Goal: Task Accomplishment & Management: Manage account settings

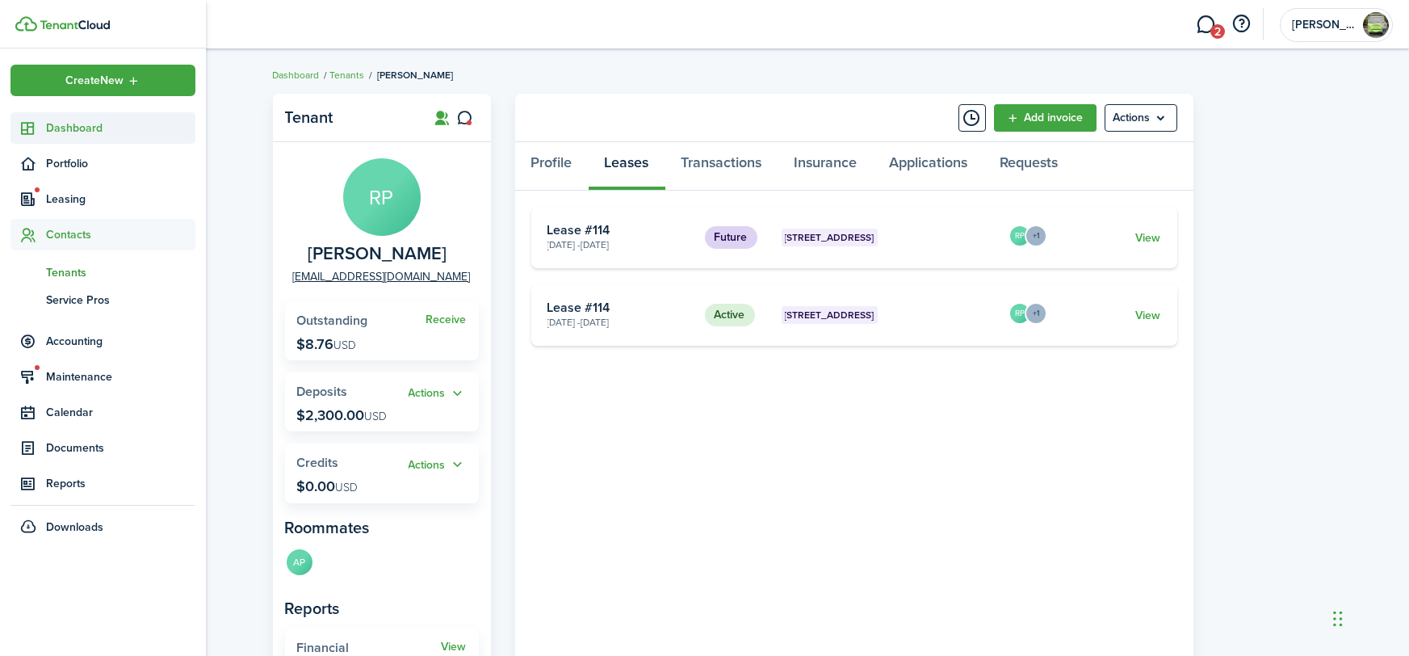
click at [44, 128] on sidebar-link-icon at bounding box center [28, 128] width 36 height 17
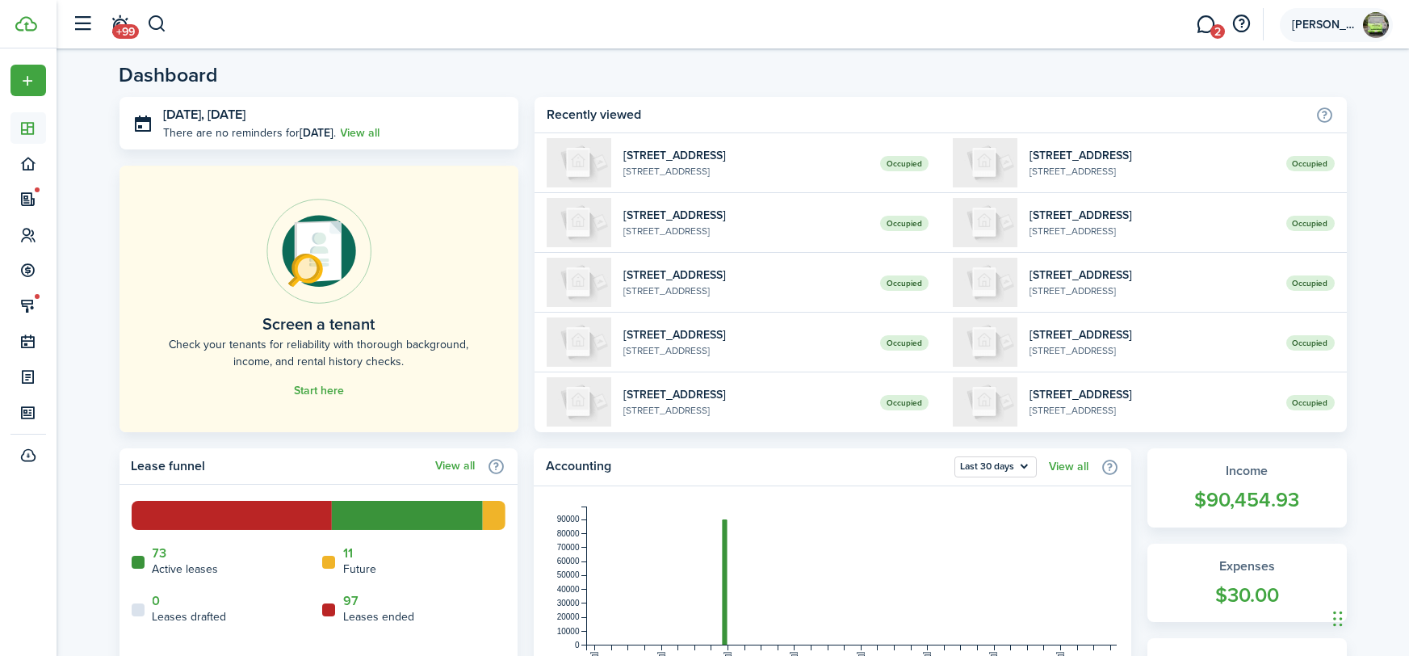
click at [1324, 28] on span "[PERSON_NAME]" at bounding box center [1324, 24] width 65 height 11
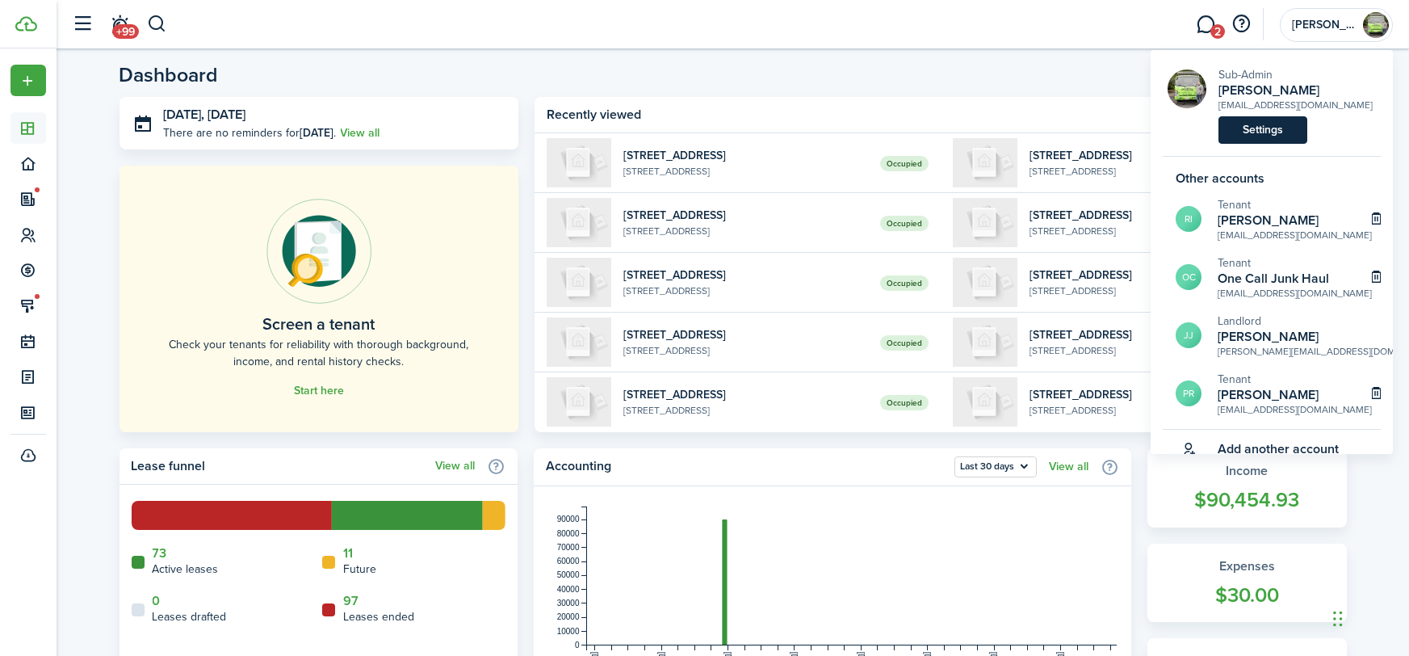
click at [1239, 127] on link "Settings" at bounding box center [1263, 129] width 89 height 27
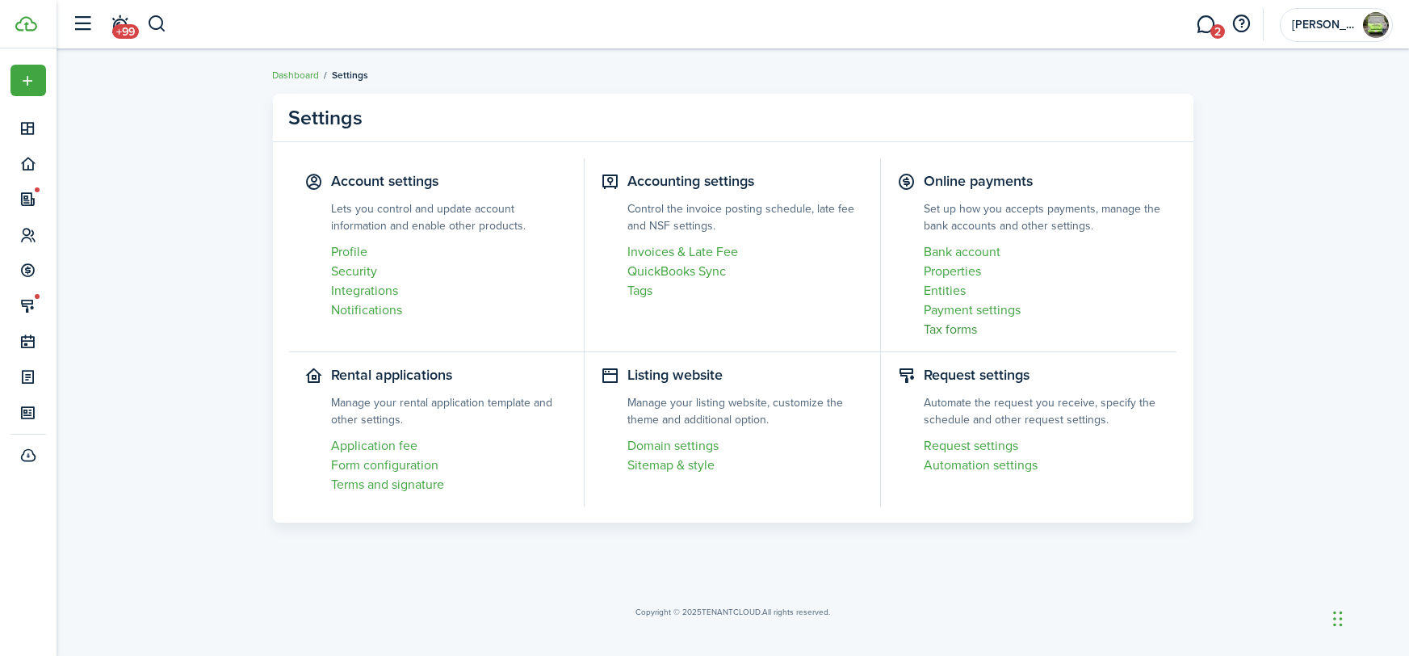
click at [958, 327] on link "Tax forms" at bounding box center [1042, 329] width 237 height 19
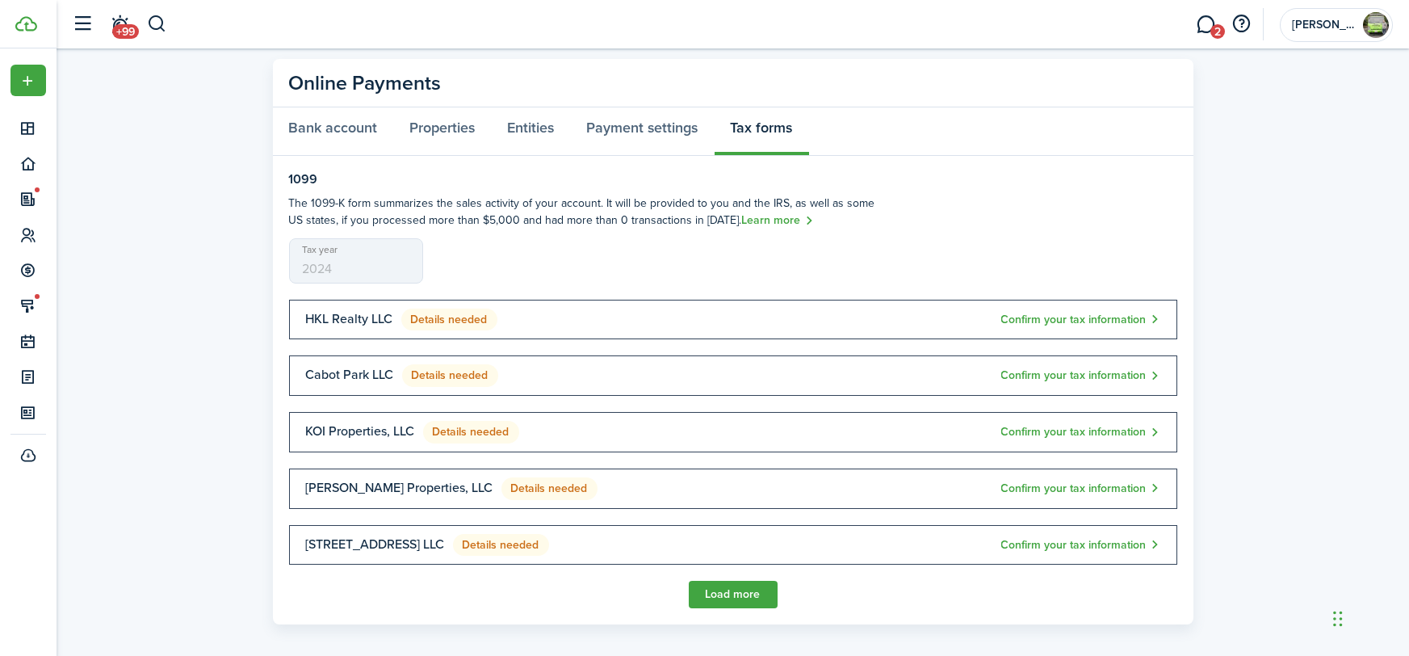
scroll to position [46, 0]
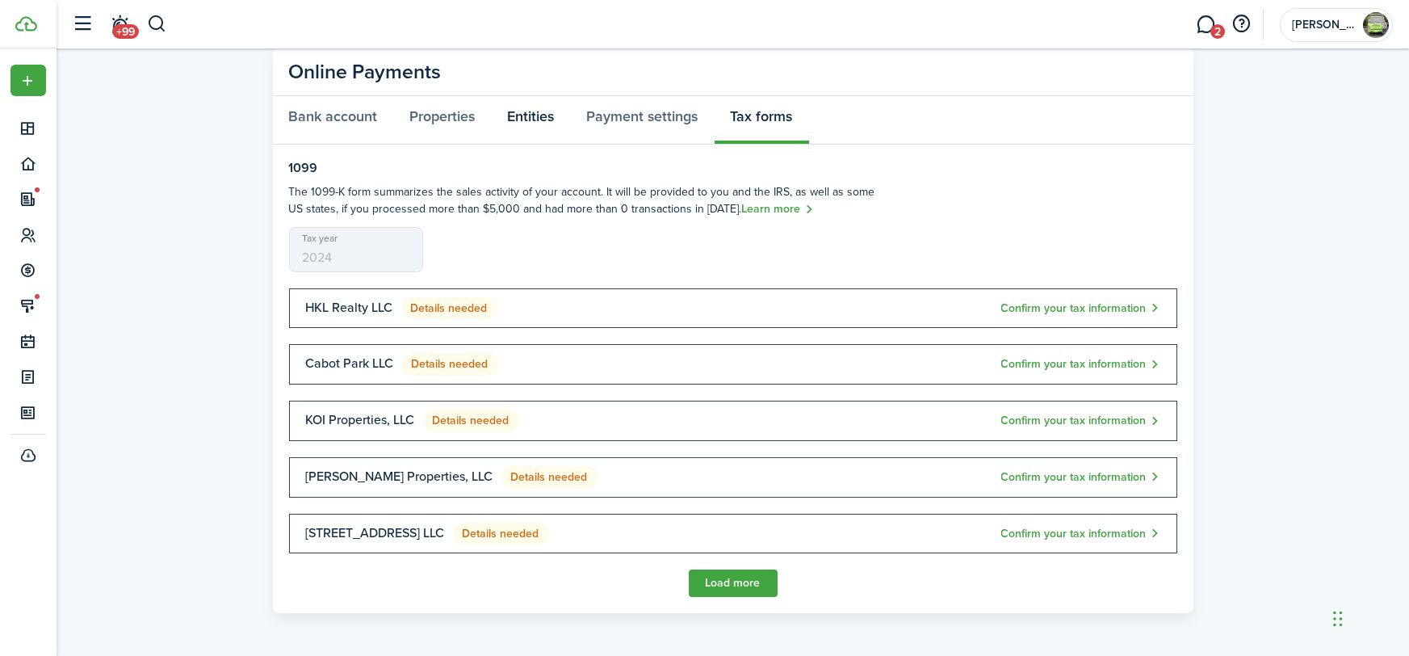
click at [535, 112] on link "Entities" at bounding box center [531, 120] width 79 height 48
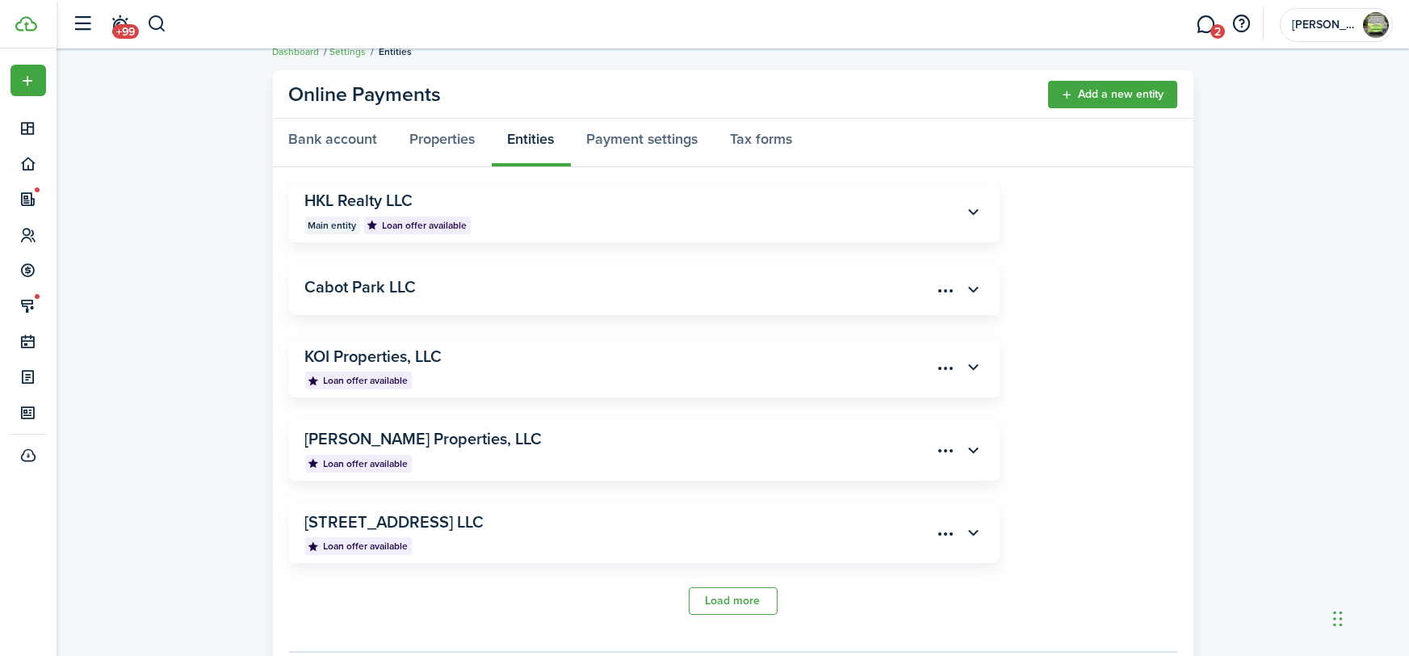
scroll to position [25, 0]
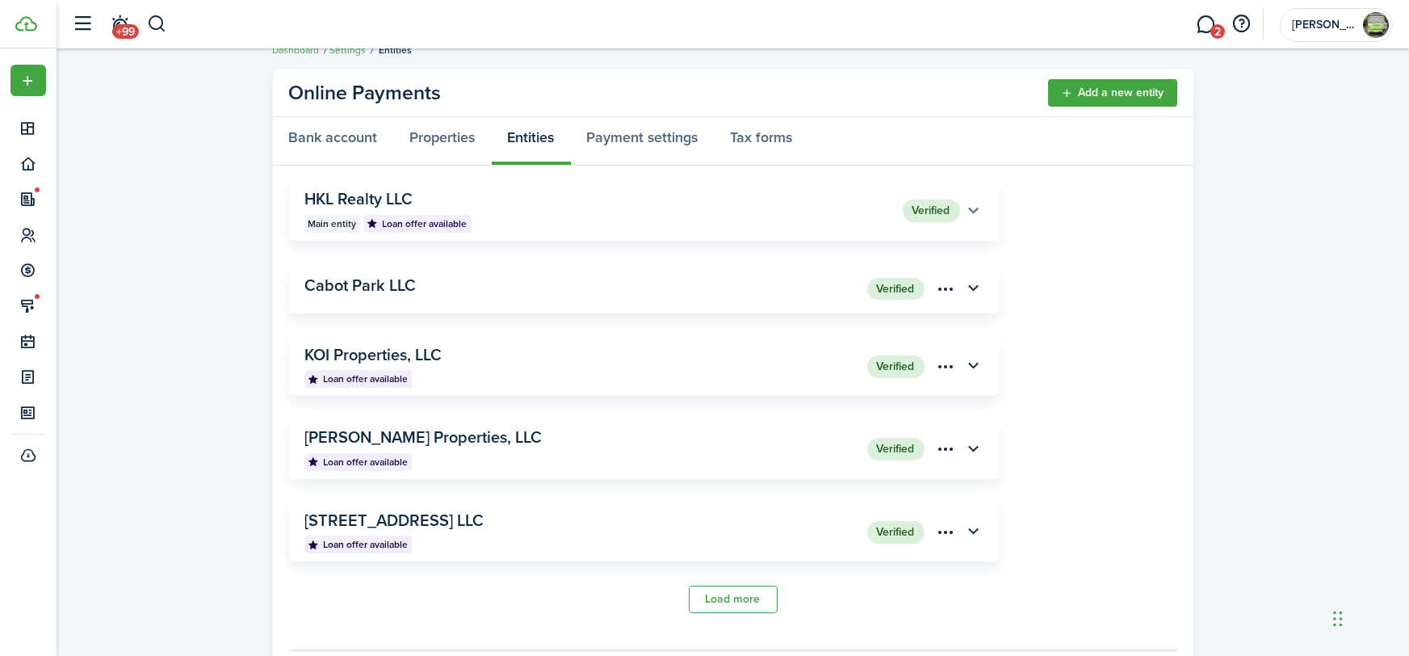
click at [974, 202] on button "button" at bounding box center [973, 210] width 27 height 27
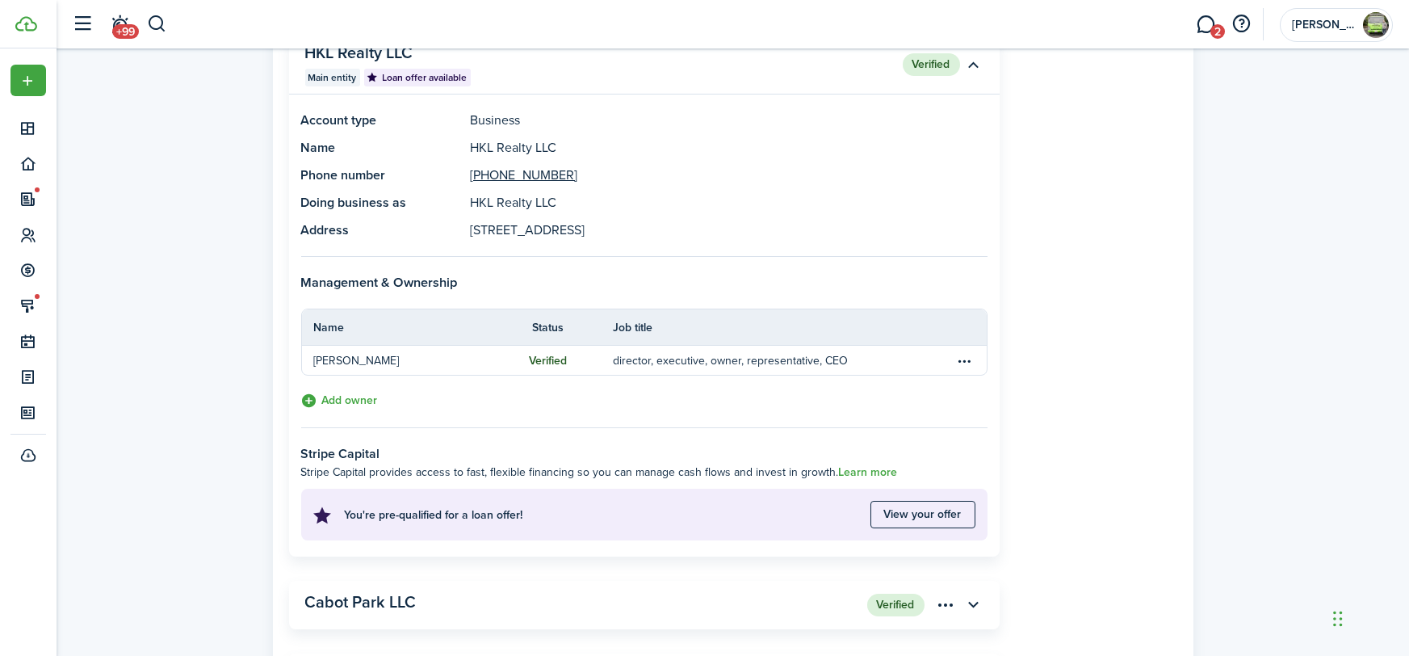
scroll to position [198, 0]
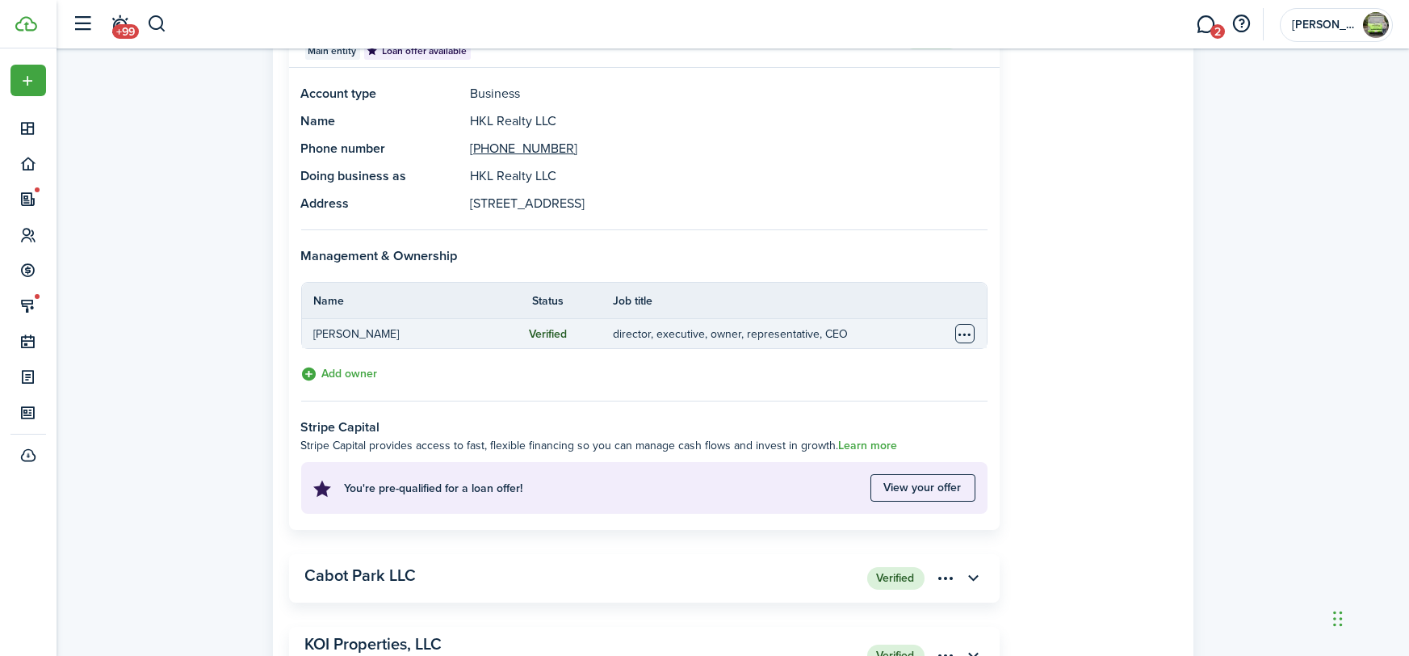
click at [967, 332] on table-menu-btn-icon "Open menu" at bounding box center [964, 333] width 19 height 19
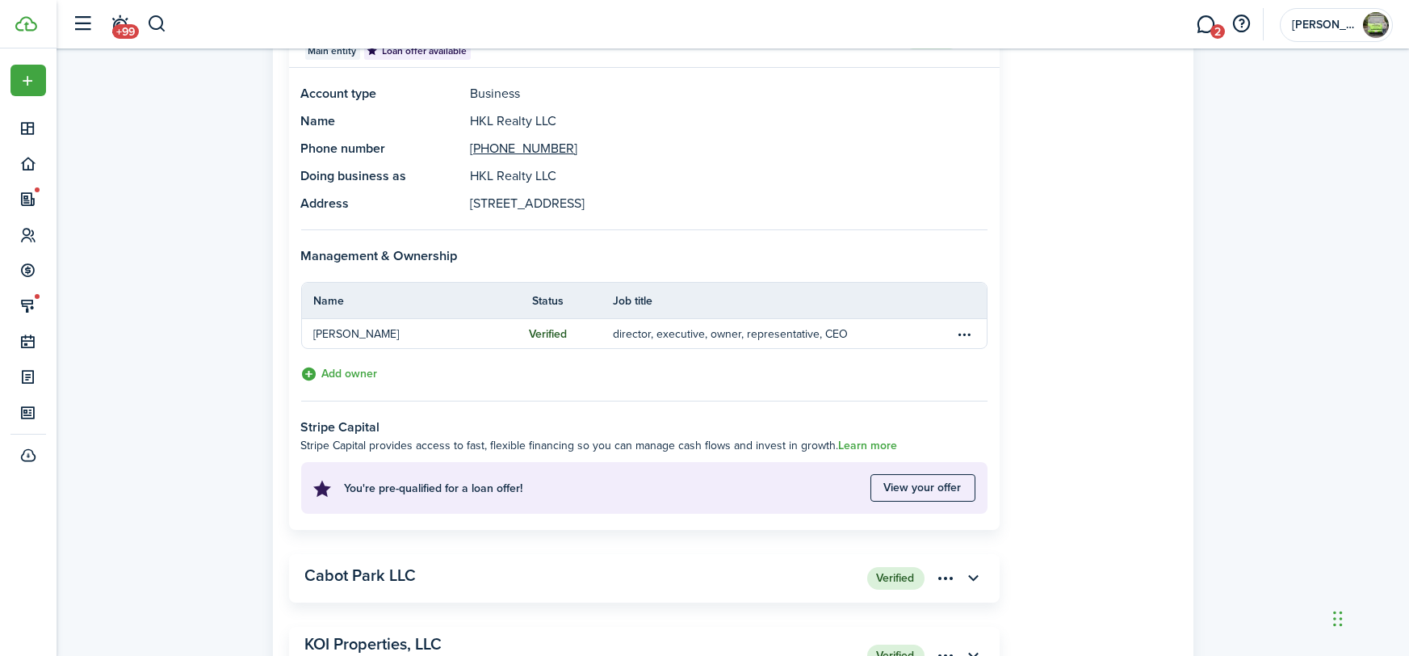
click at [1219, 306] on stripe-connect-account-entity "Online Payments Add a new entity Bank account Properties Entities Payment setti…" at bounding box center [733, 466] width 1353 height 1156
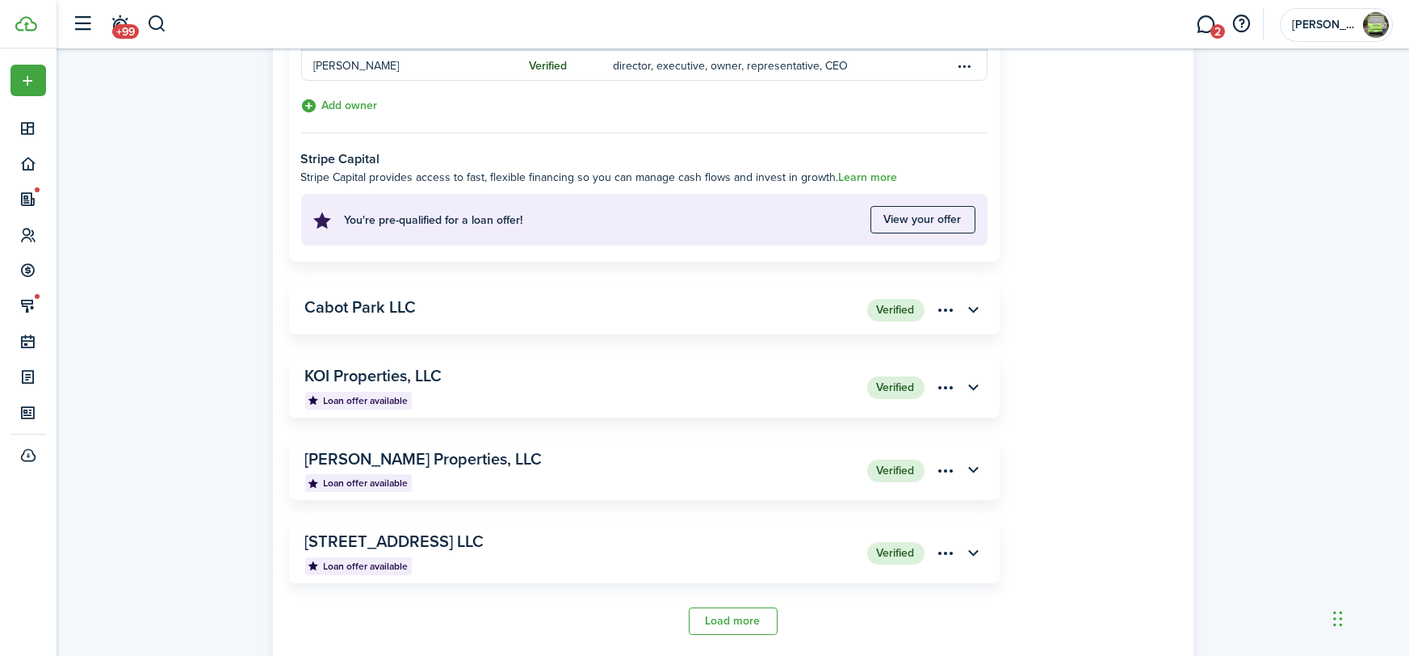
scroll to position [0, 0]
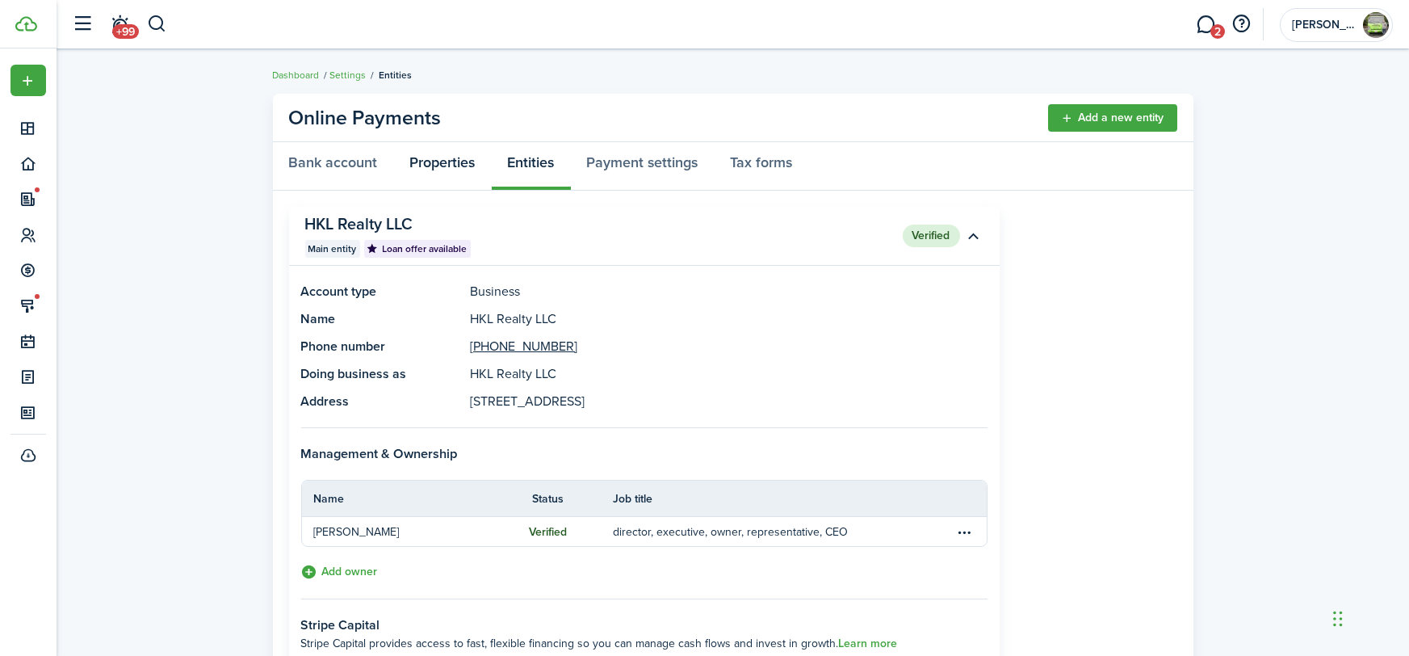
click at [429, 170] on link "Properties" at bounding box center [443, 166] width 98 height 48
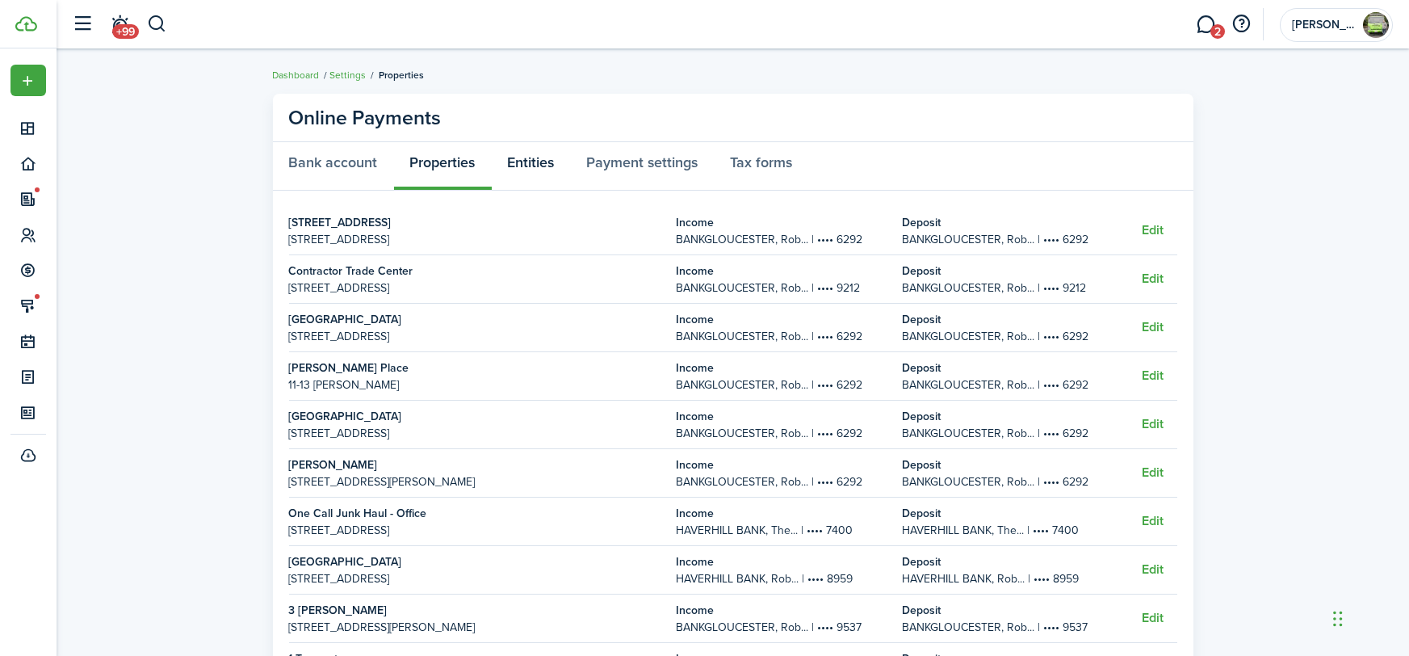
click at [542, 162] on link "Entities" at bounding box center [531, 166] width 79 height 48
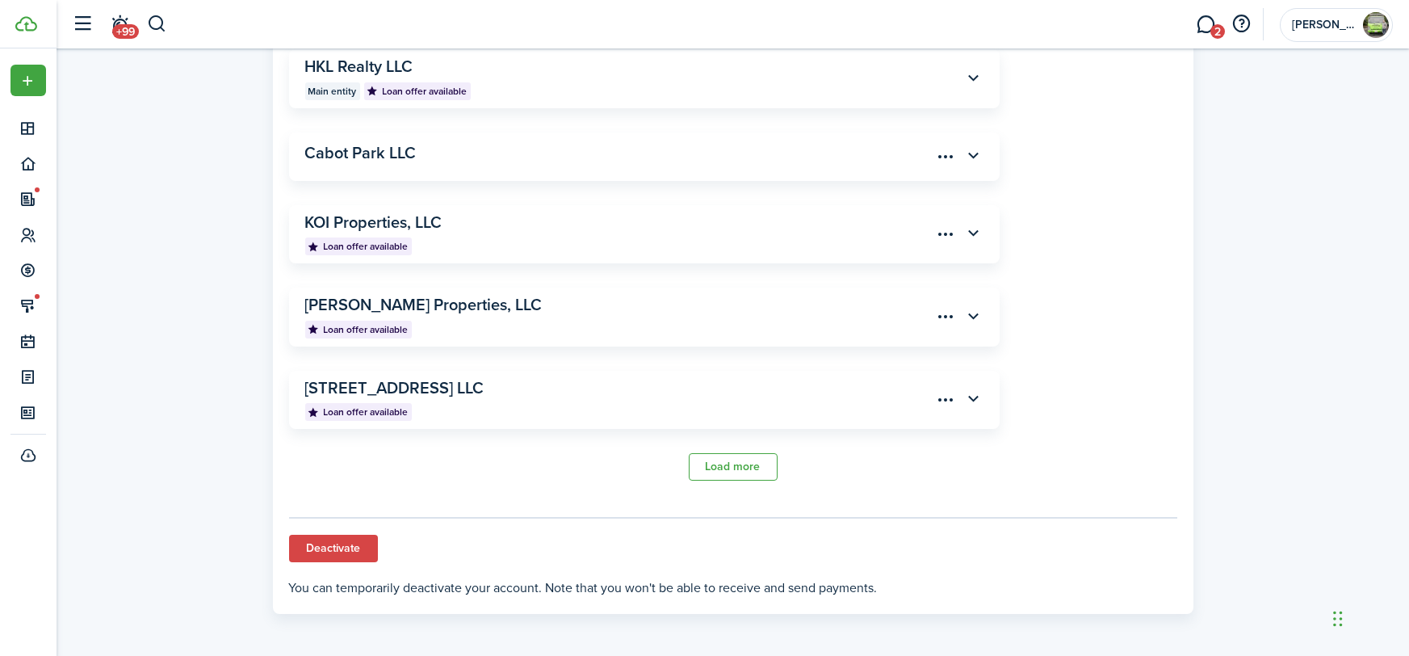
scroll to position [159, 0]
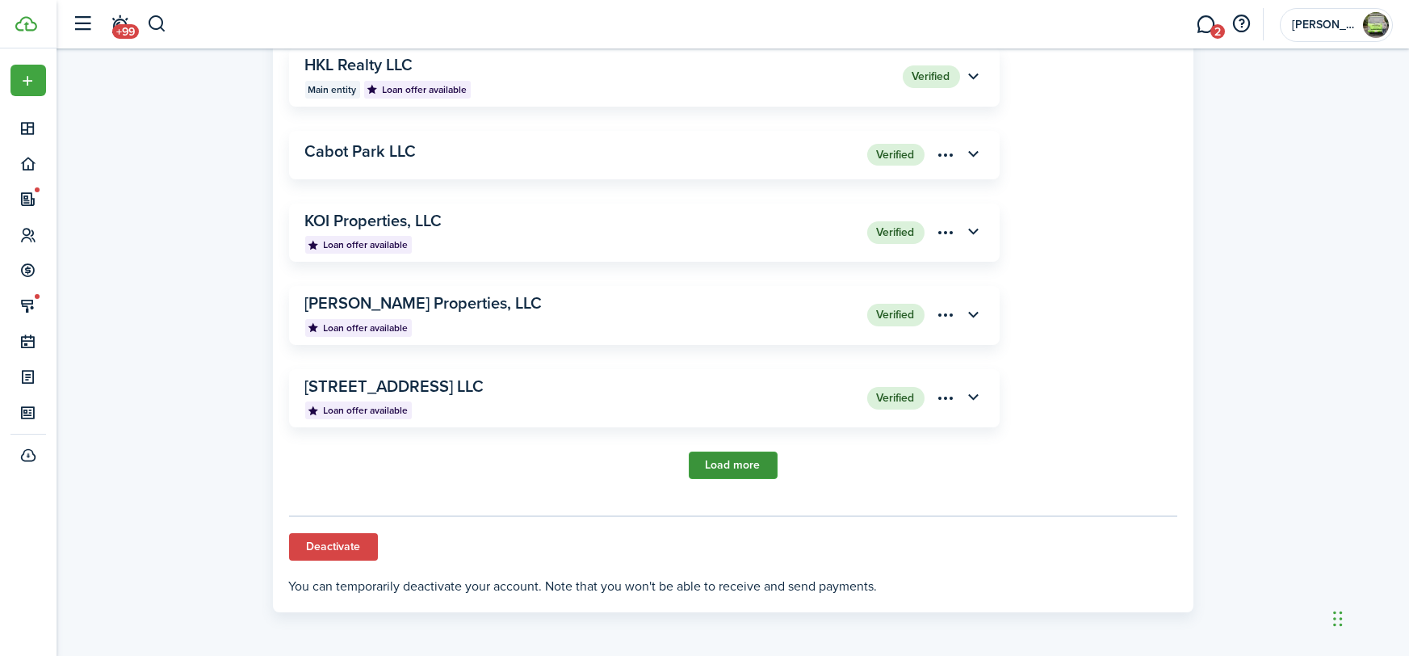
click at [729, 463] on button "Load more" at bounding box center [733, 464] width 89 height 27
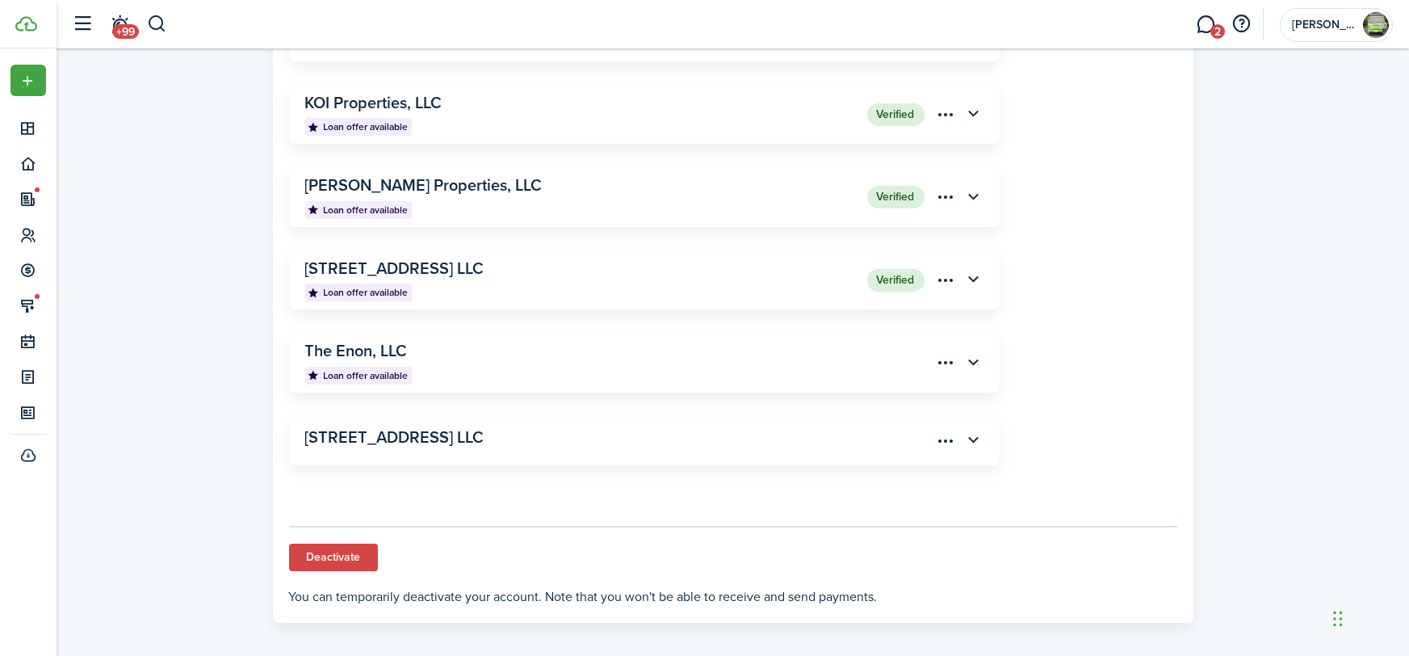
scroll to position [287, 0]
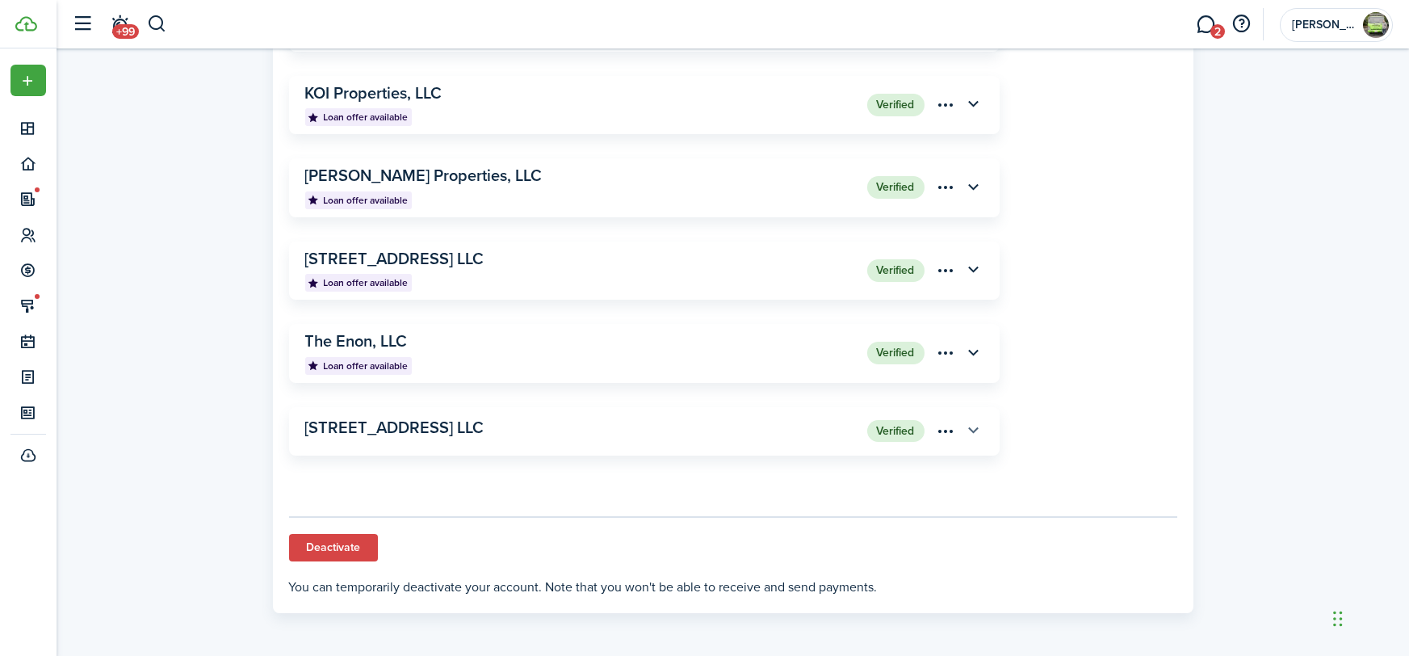
click at [974, 429] on button "button" at bounding box center [973, 431] width 27 height 27
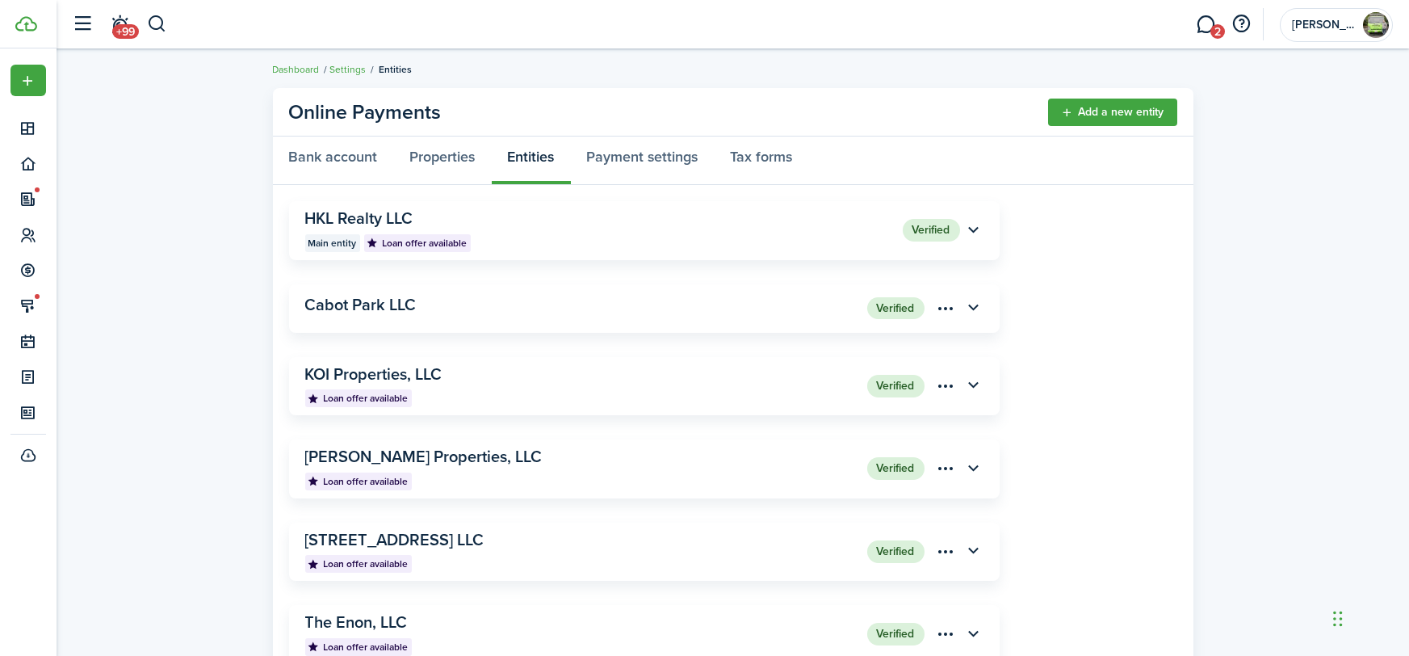
scroll to position [0, 0]
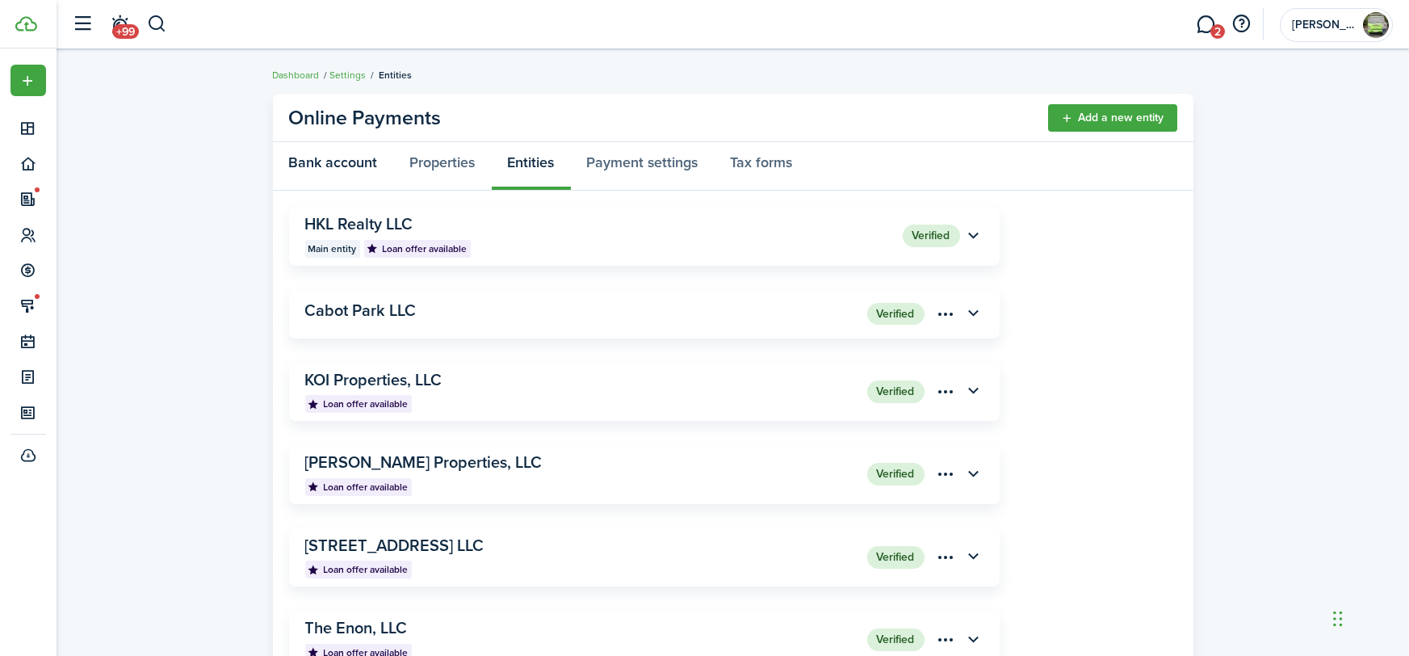
click at [333, 163] on link "Bank account" at bounding box center [333, 166] width 121 height 48
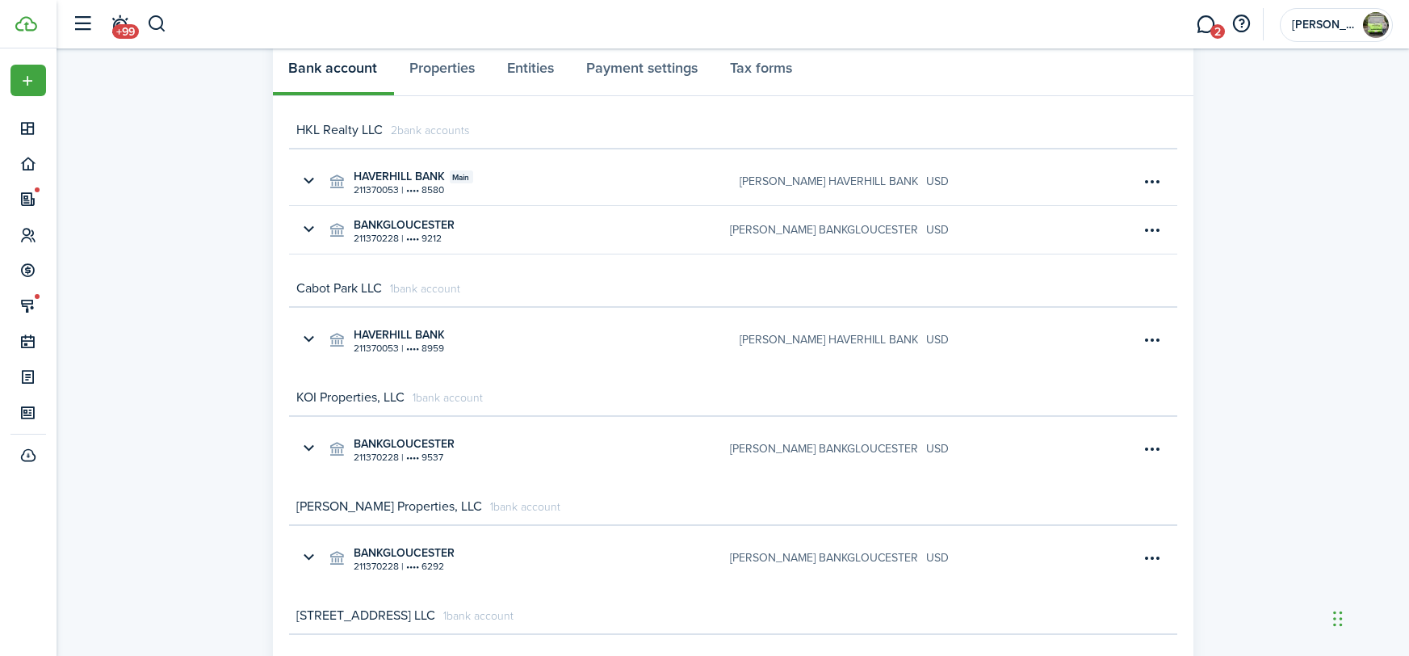
scroll to position [81, 0]
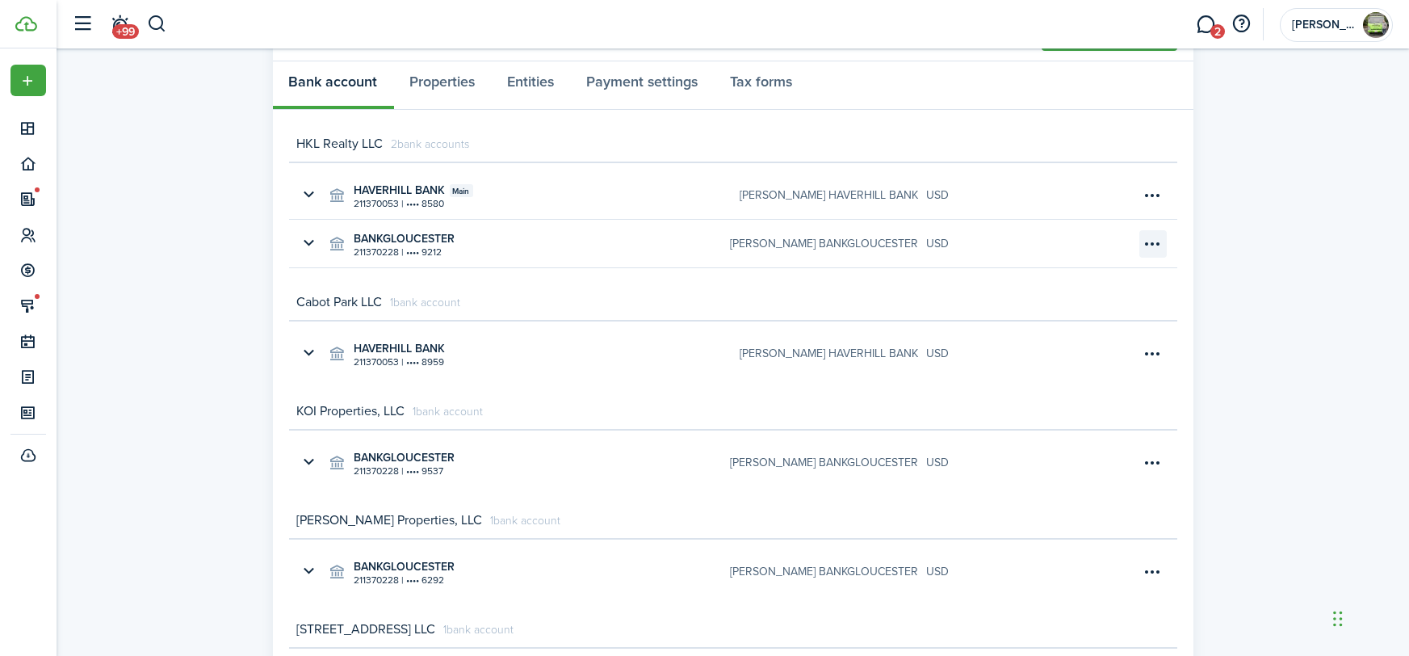
click at [1152, 249] on menu-btn-icon "Open menu" at bounding box center [1152, 243] width 27 height 27
click at [1300, 249] on stripe-connect-account-bank "Online Payments Add bank account Bank account Properties Entities Payment setti…" at bounding box center [733, 413] width 1353 height 817
click at [310, 239] on button "button" at bounding box center [309, 243] width 27 height 27
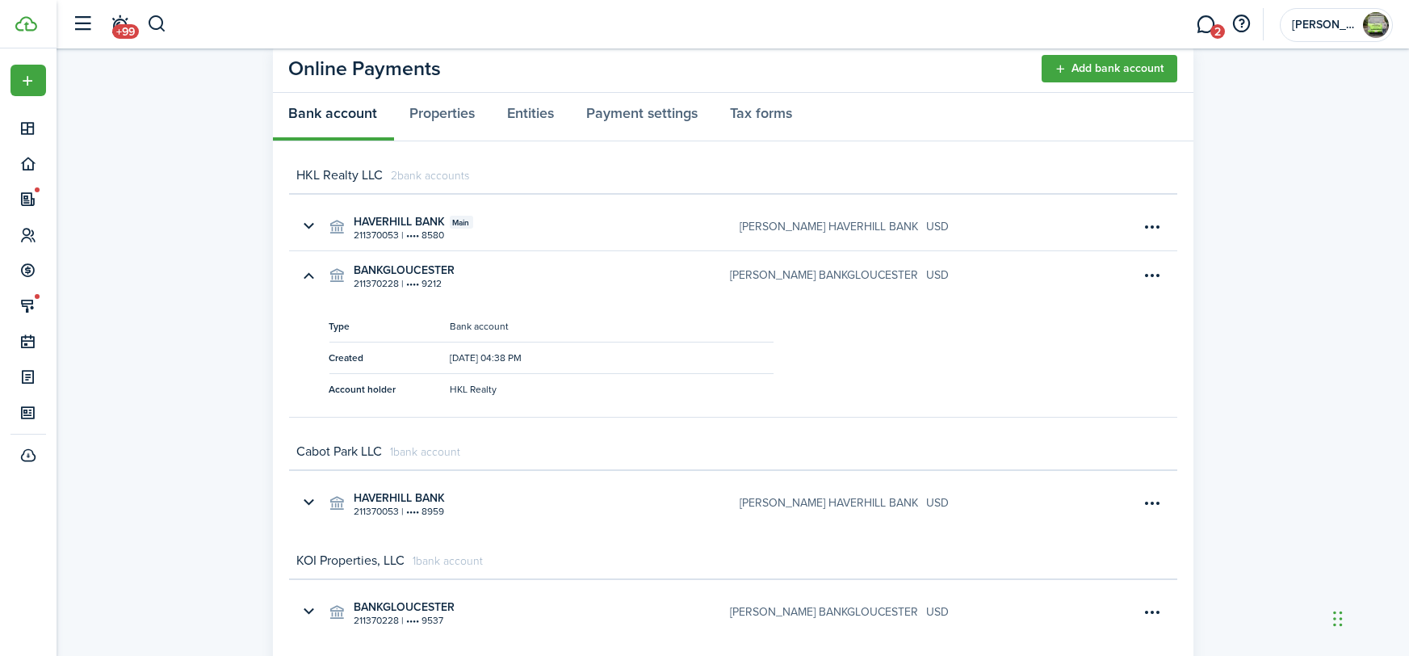
scroll to position [0, 0]
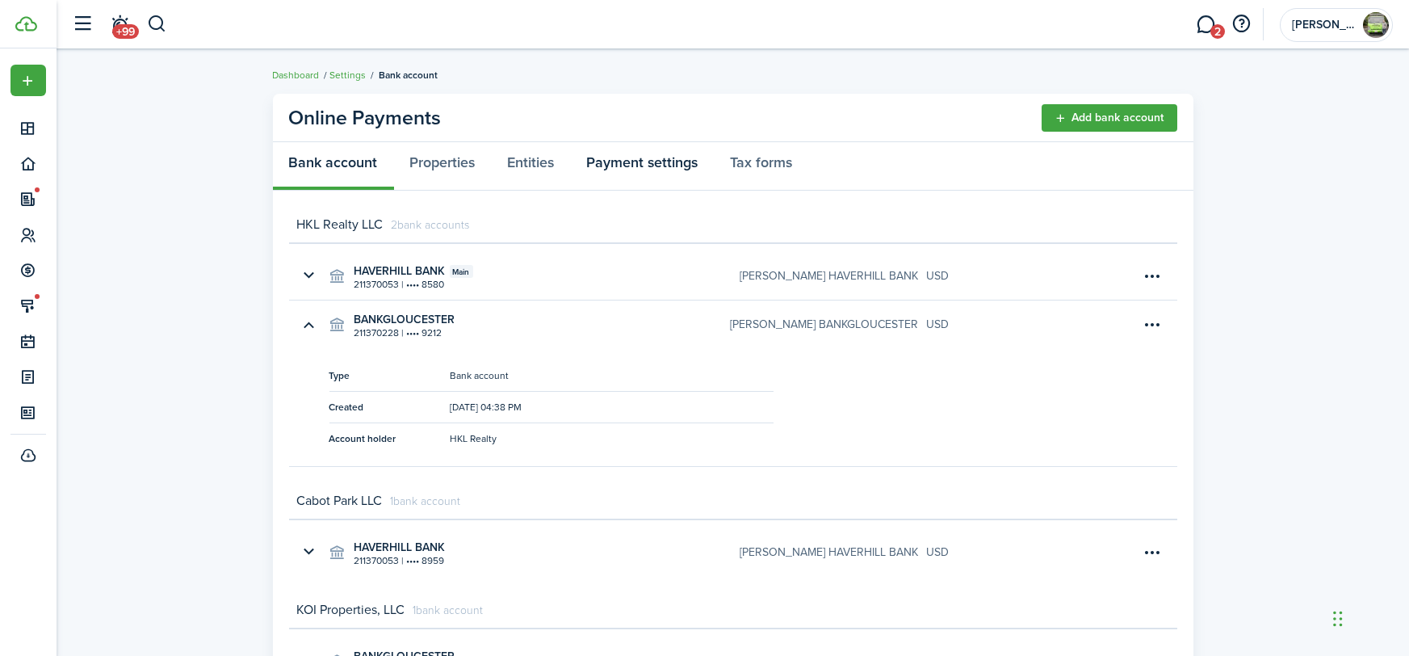
click at [668, 174] on link "Payment settings" at bounding box center [643, 166] width 144 height 48
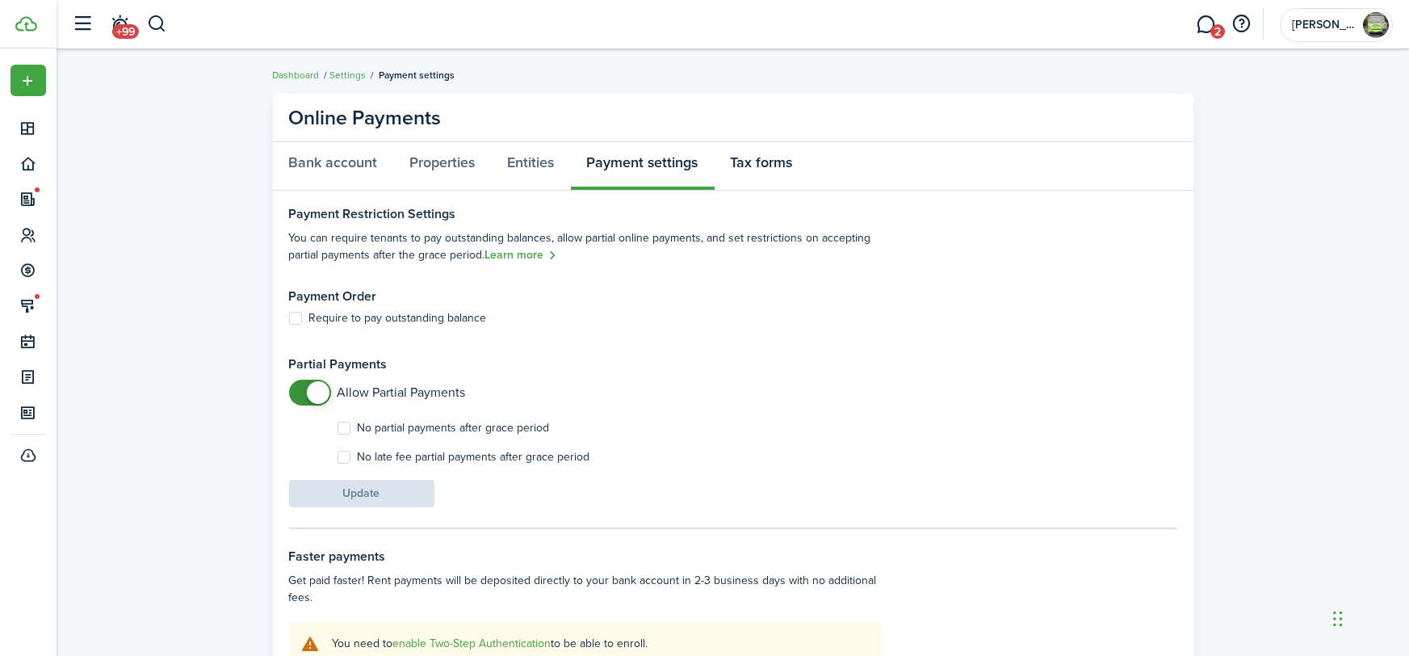
click at [769, 149] on link "Tax forms" at bounding box center [762, 166] width 94 height 48
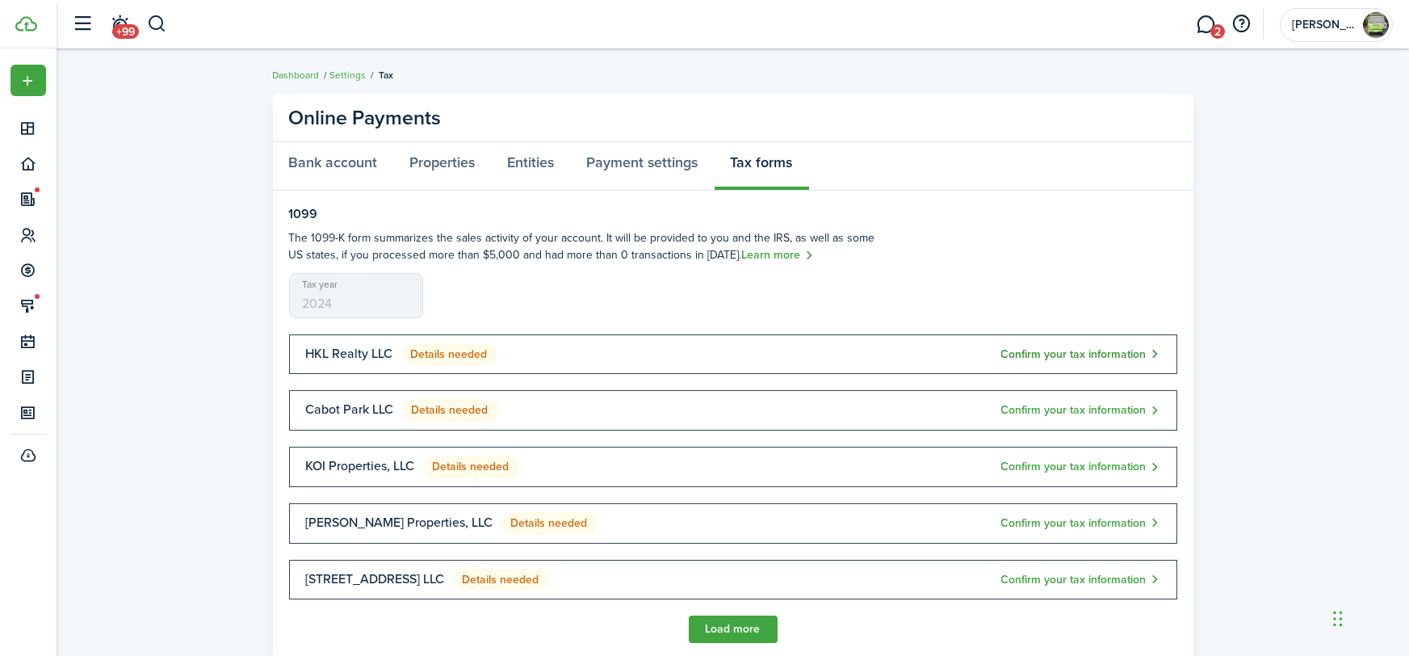
click at [1027, 352] on button "Confirm your tax information" at bounding box center [1080, 354] width 159 height 19
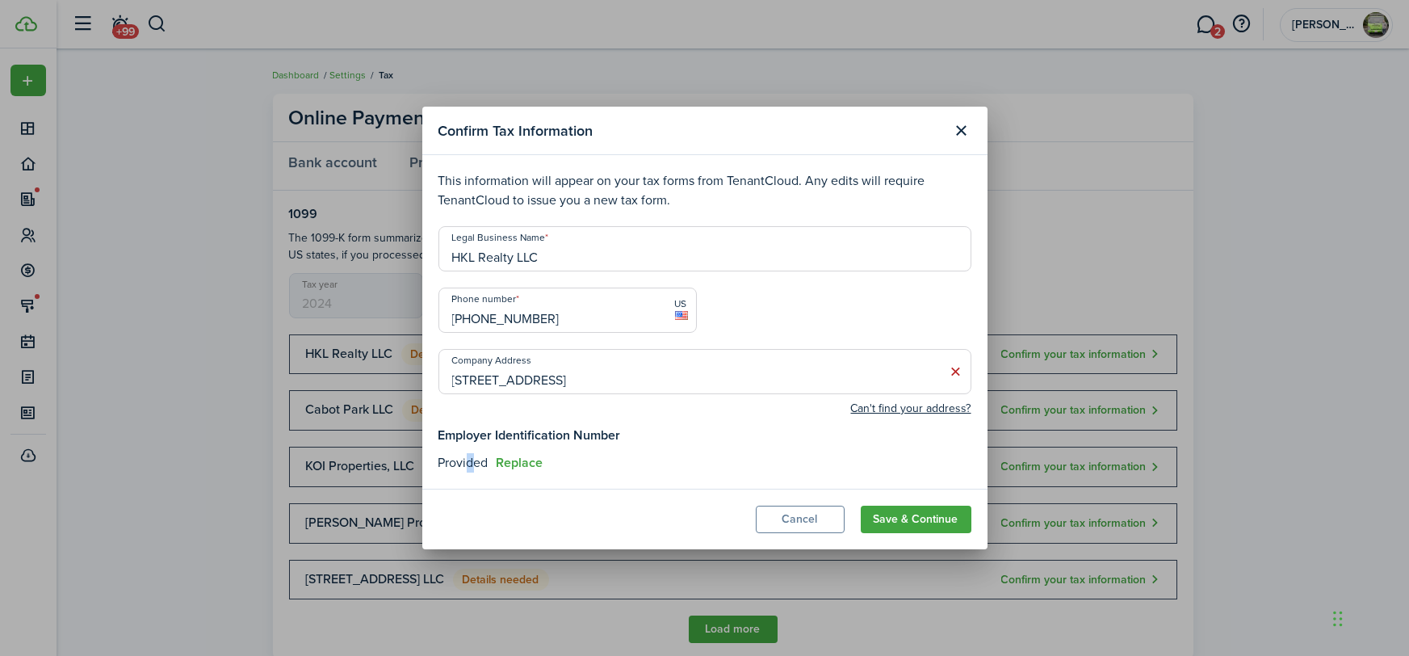
click at [469, 467] on div "Provided Replace" at bounding box center [705, 462] width 533 height 19
click at [952, 133] on button "Close modal" at bounding box center [961, 130] width 27 height 27
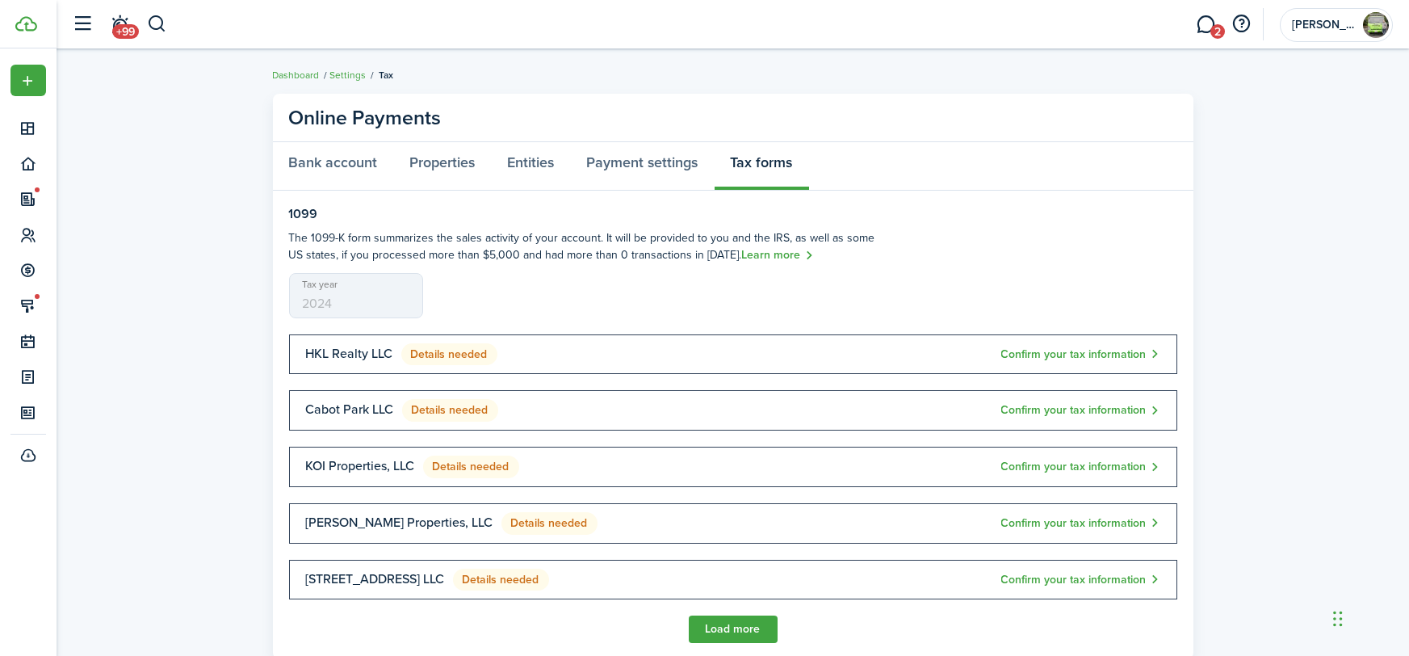
click at [1251, 233] on stripe-connect-account-tax "Online Payments Bank account Properties Entities Payment settings Tax forms 109…" at bounding box center [733, 376] width 1353 height 581
